Goal: Navigation & Orientation: Find specific page/section

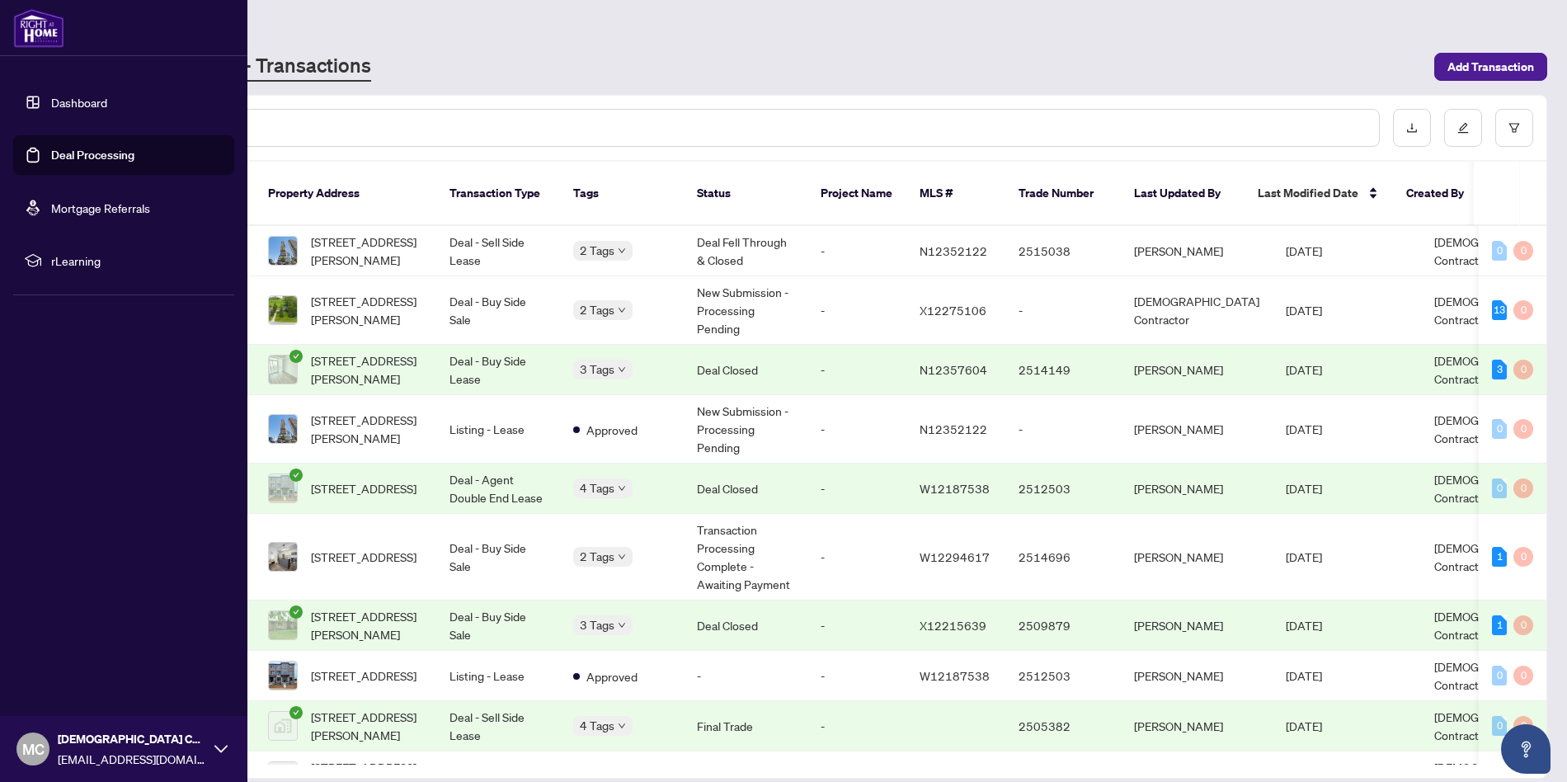
click at [48, 38] on img at bounding box center [38, 28] width 51 height 40
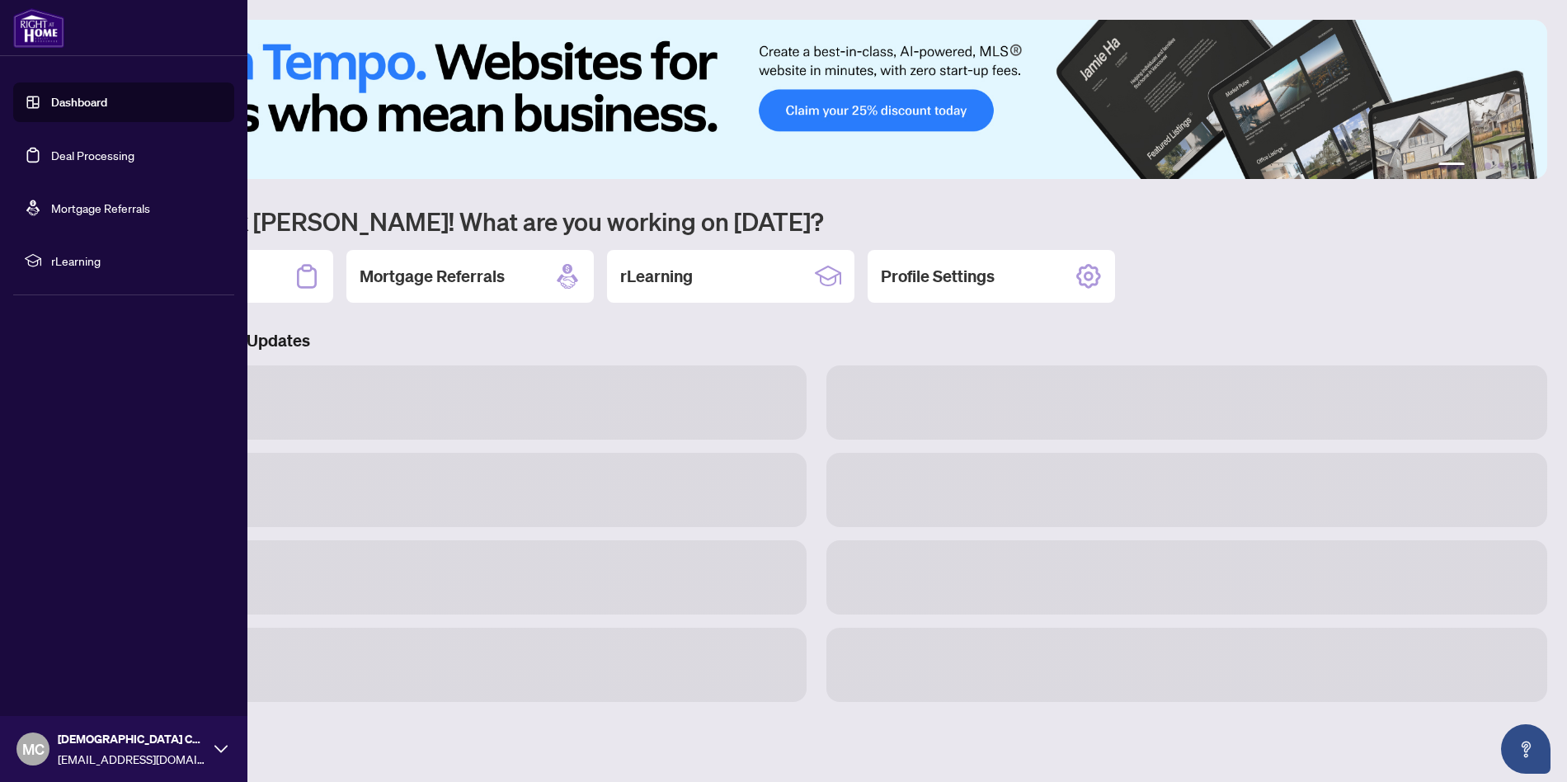
click at [80, 110] on link "Dashboard" at bounding box center [79, 102] width 56 height 15
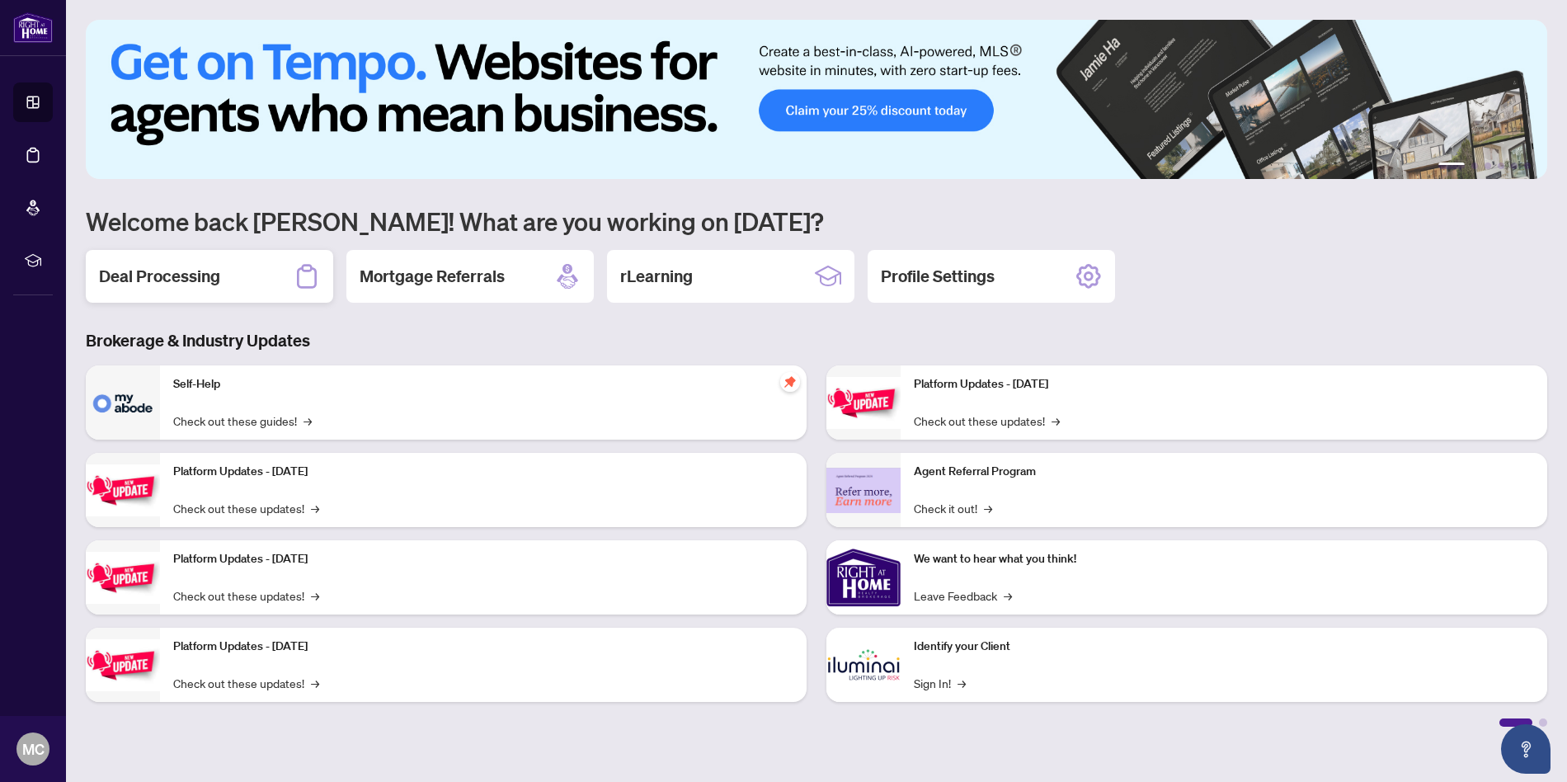
click at [237, 277] on div "Deal Processing" at bounding box center [209, 276] width 247 height 53
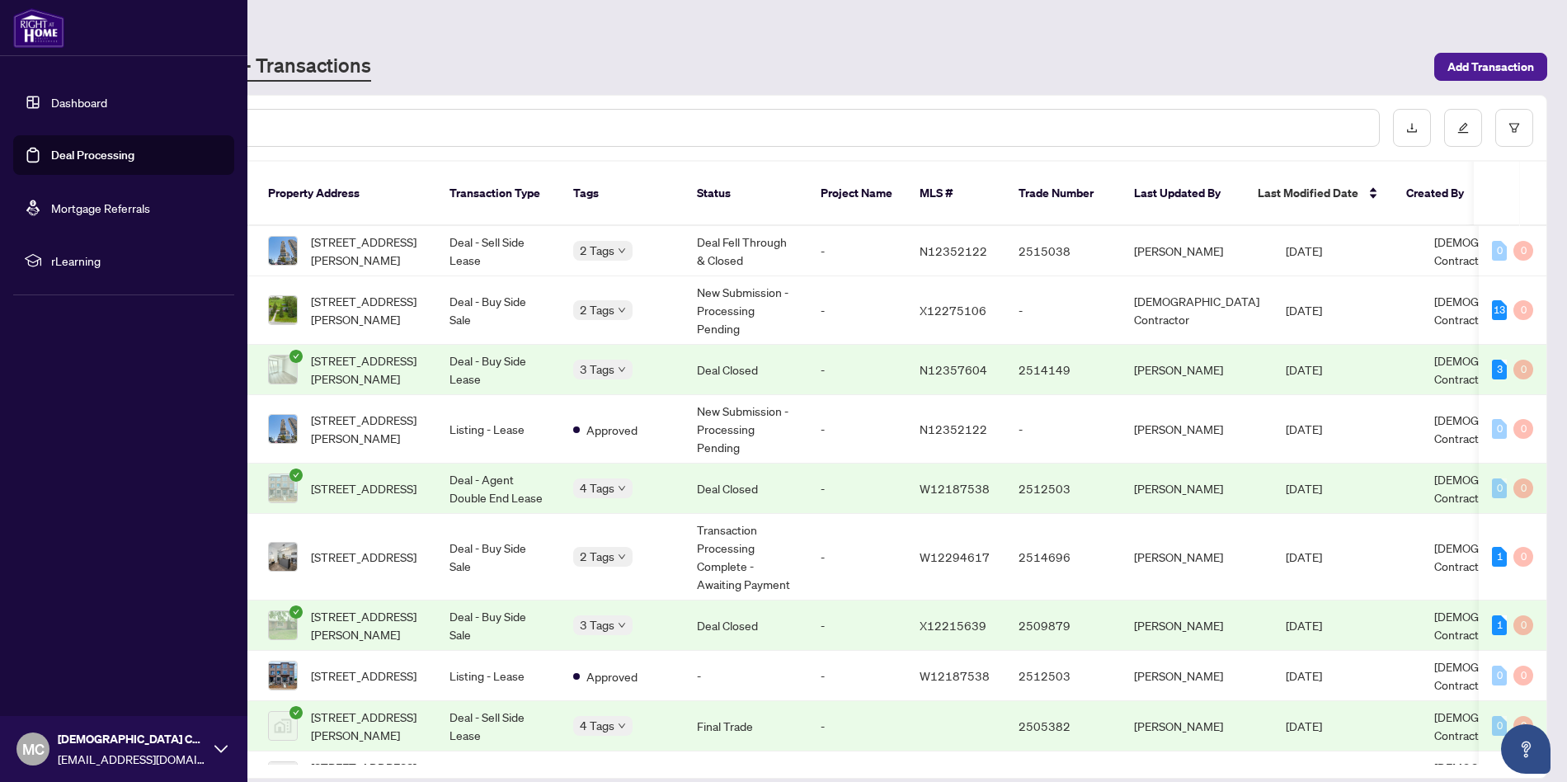
click at [81, 96] on link "Dashboard" at bounding box center [79, 102] width 56 height 15
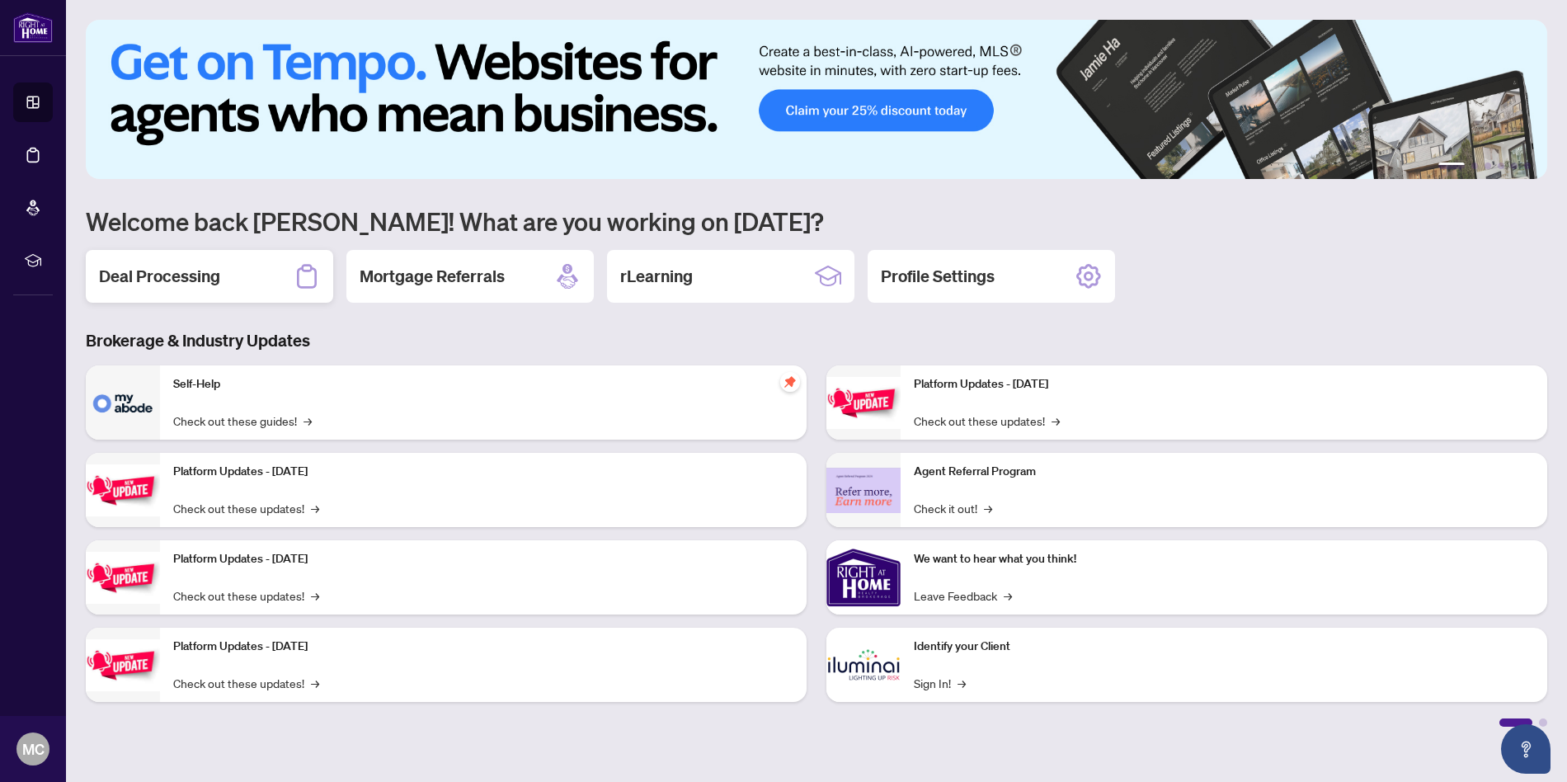
click at [205, 287] on h2 "Deal Processing" at bounding box center [159, 276] width 121 height 23
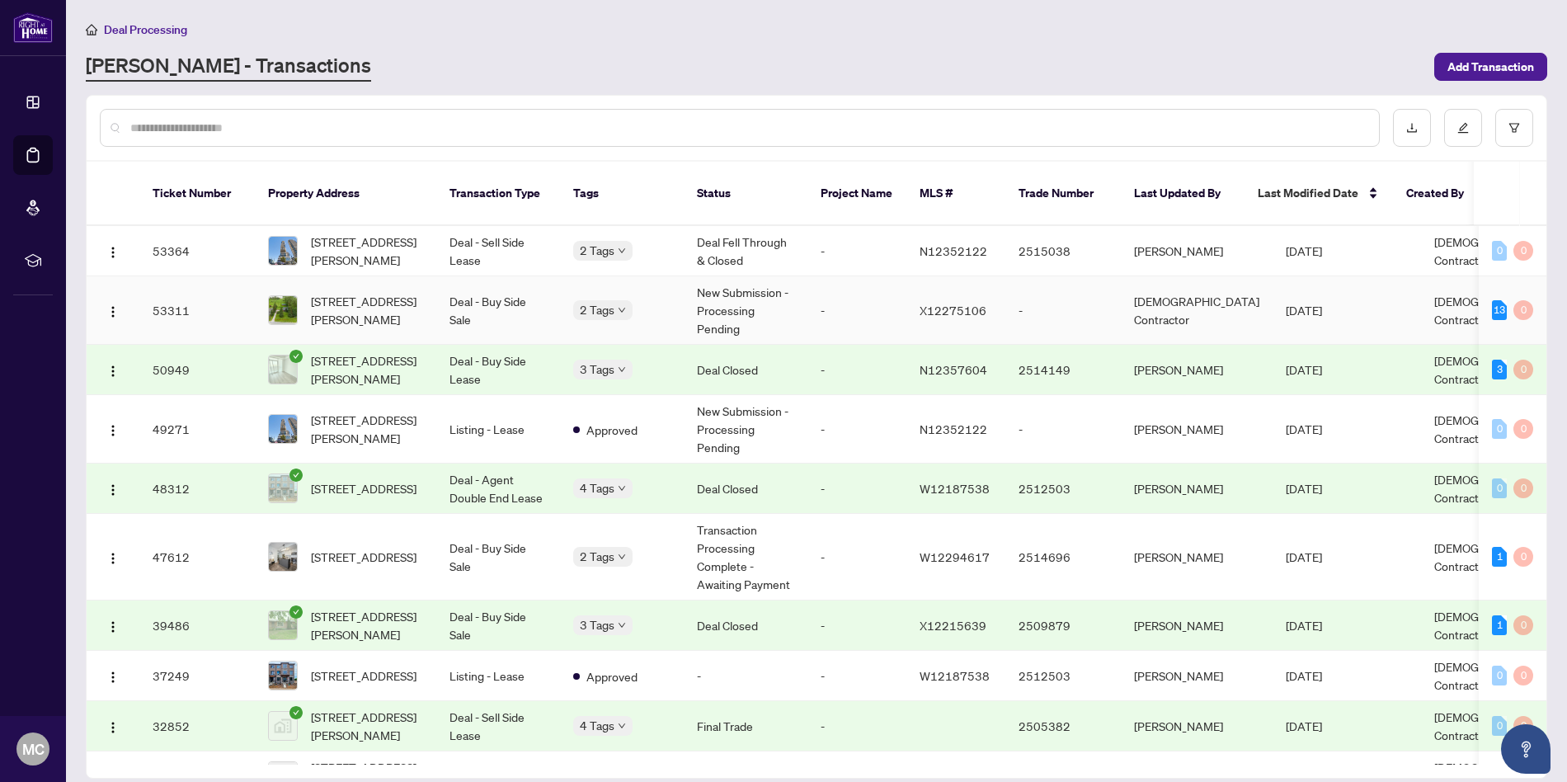
scroll to position [0, 11]
